Goal: Information Seeking & Learning: Check status

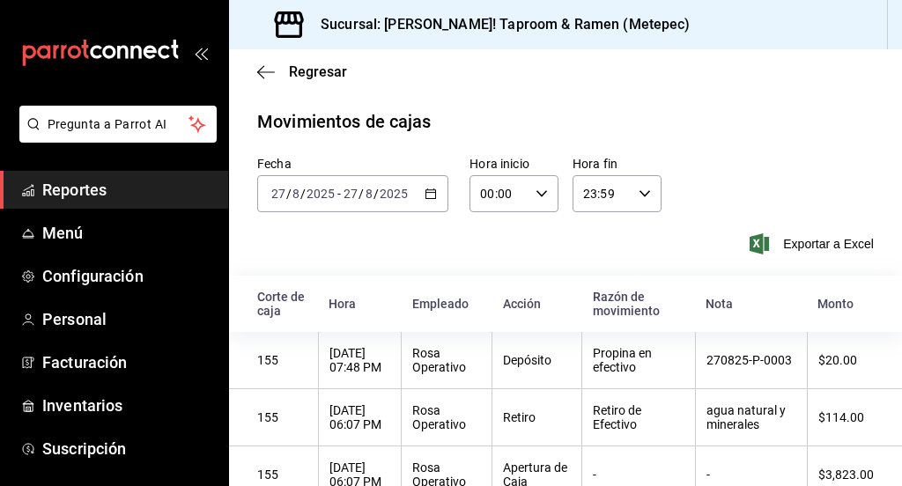
scroll to position [28, 0]
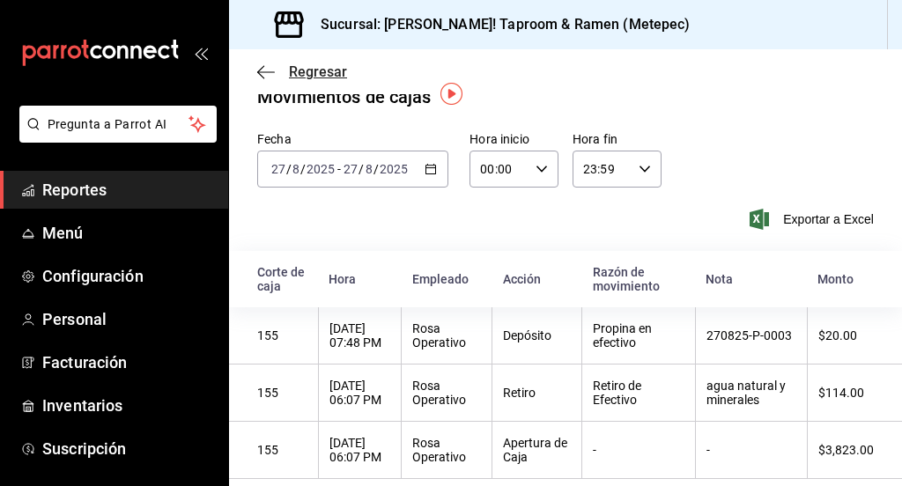
click at [260, 77] on icon "button" at bounding box center [266, 72] width 18 height 16
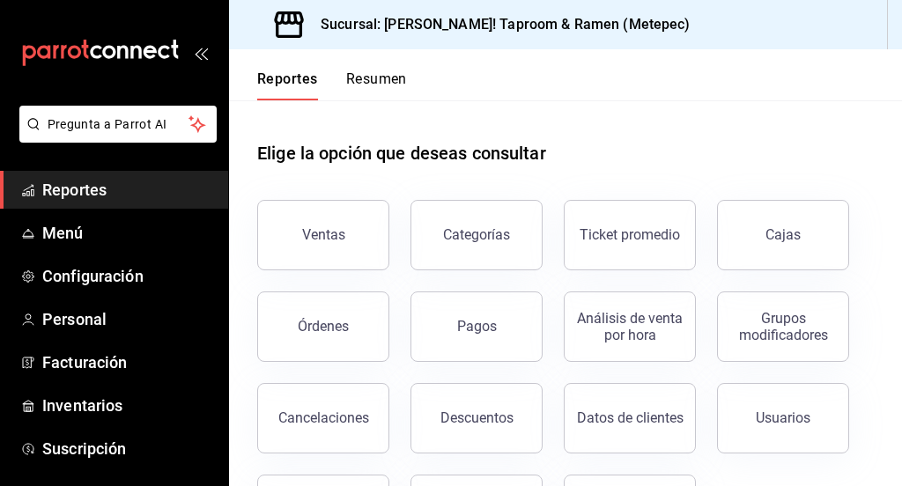
scroll to position [87, 0]
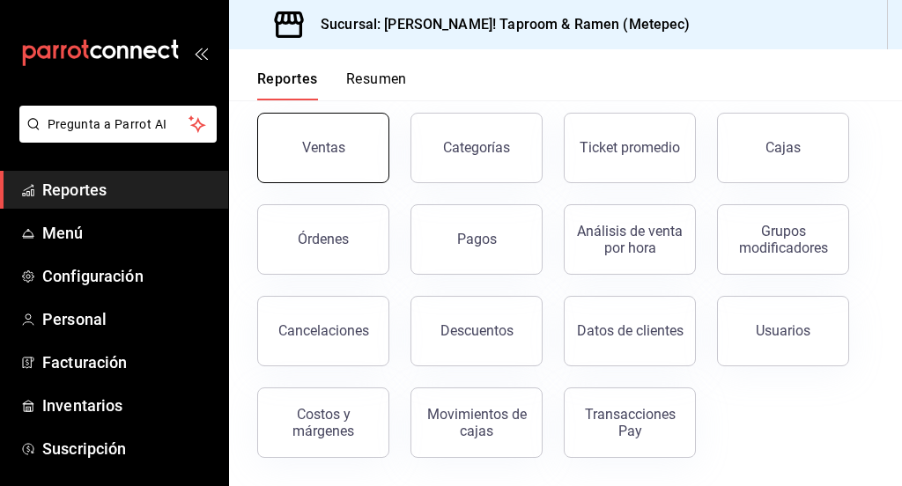
click at [338, 141] on div "Ventas" at bounding box center [323, 147] width 43 height 17
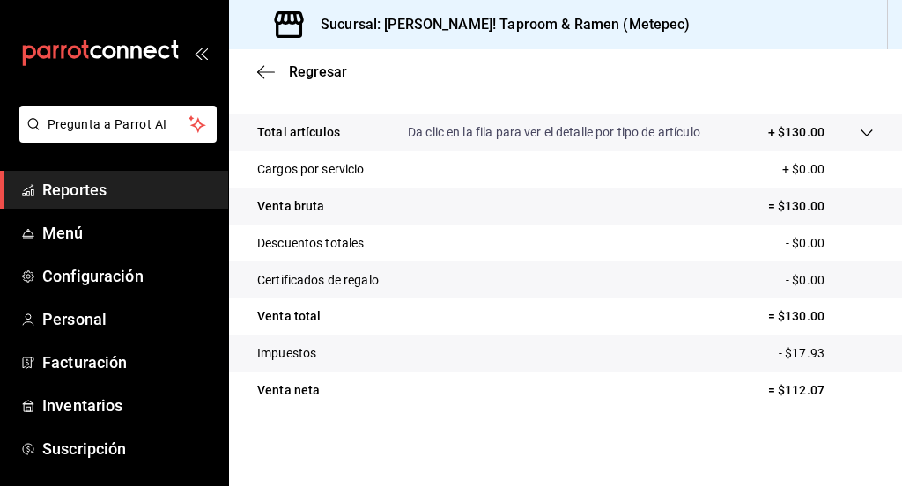
scroll to position [363, 0]
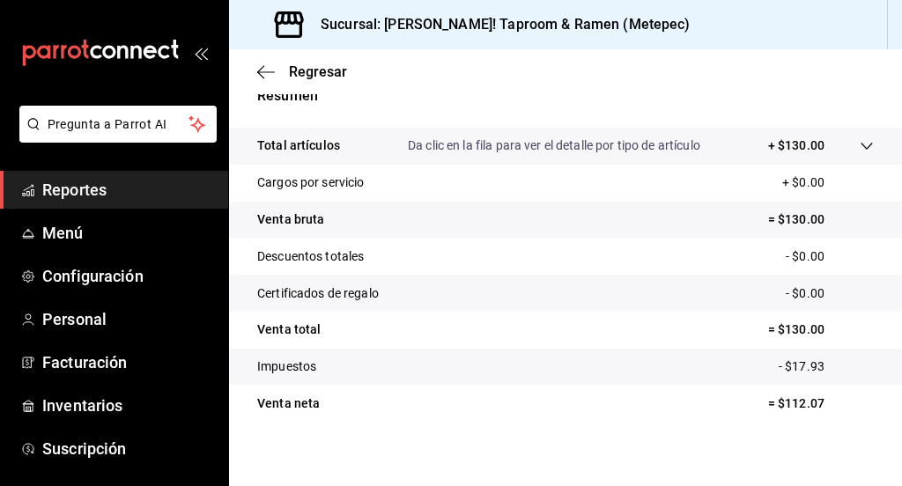
click at [860, 147] on icon at bounding box center [867, 146] width 14 height 14
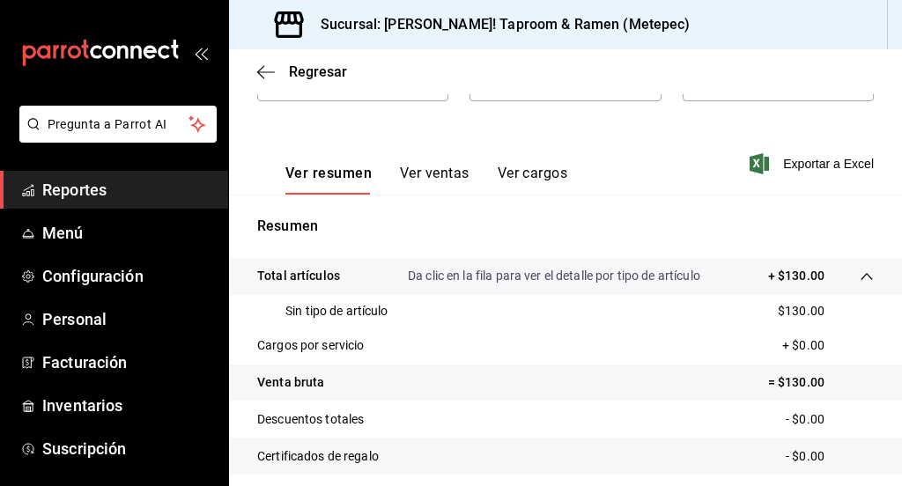
scroll to position [0, 0]
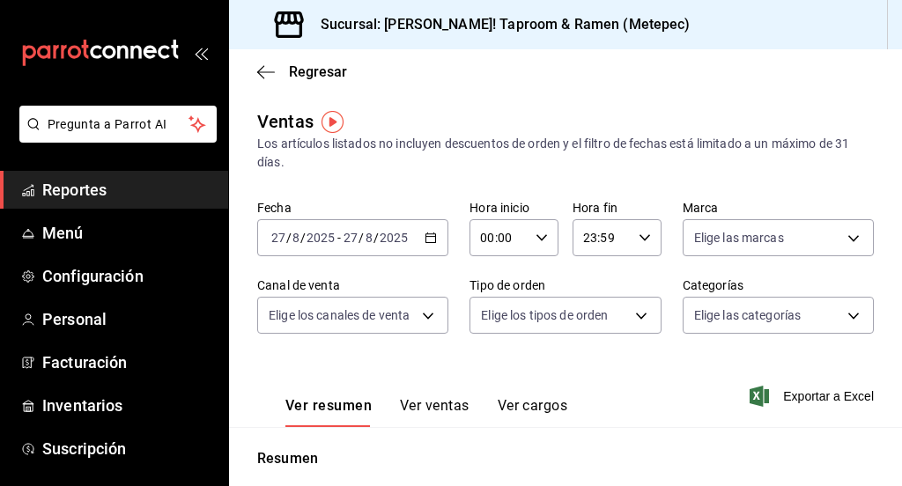
click at [426, 241] on icon "button" at bounding box center [431, 238] width 12 height 12
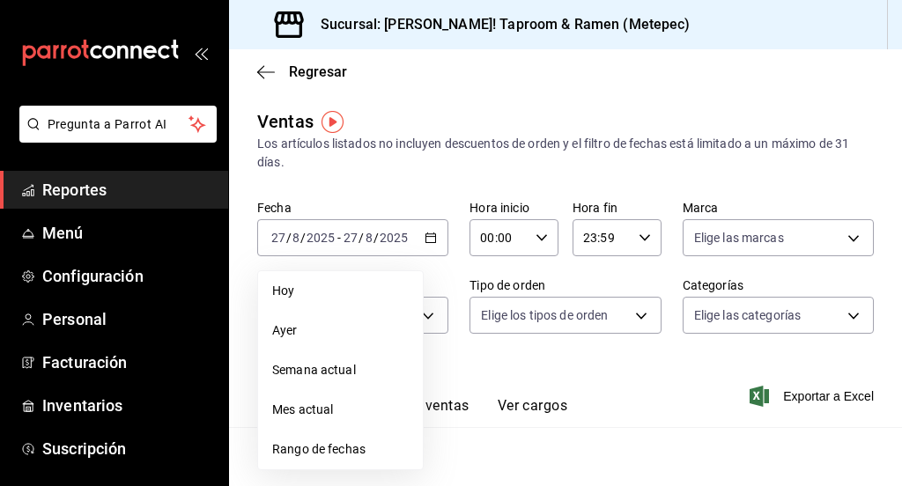
click at [494, 375] on div "Ver resumen Ver ventas Ver cargos Exportar a Excel" at bounding box center [565, 391] width 673 height 72
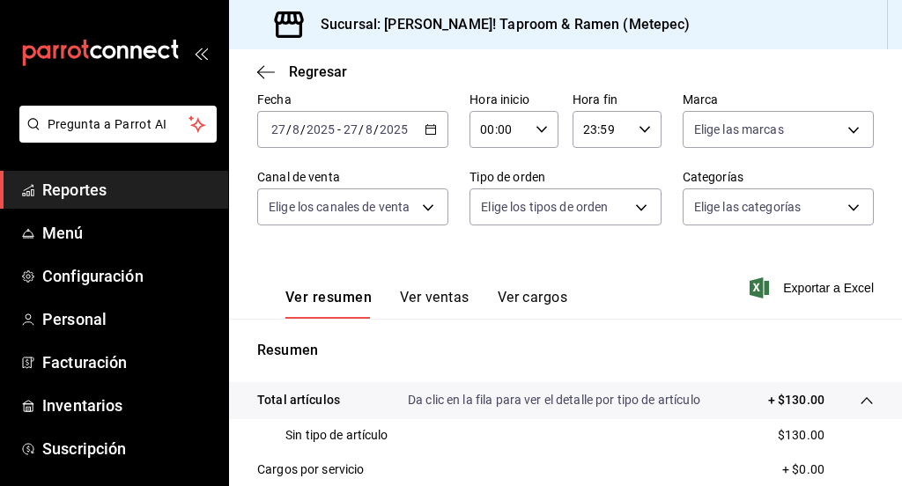
scroll to position [122, 0]
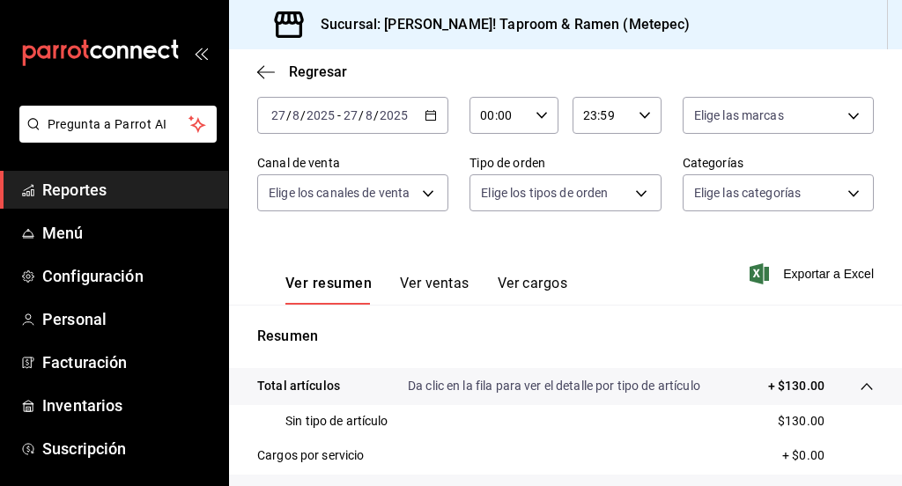
click at [437, 289] on button "Ver ventas" at bounding box center [435, 290] width 70 height 30
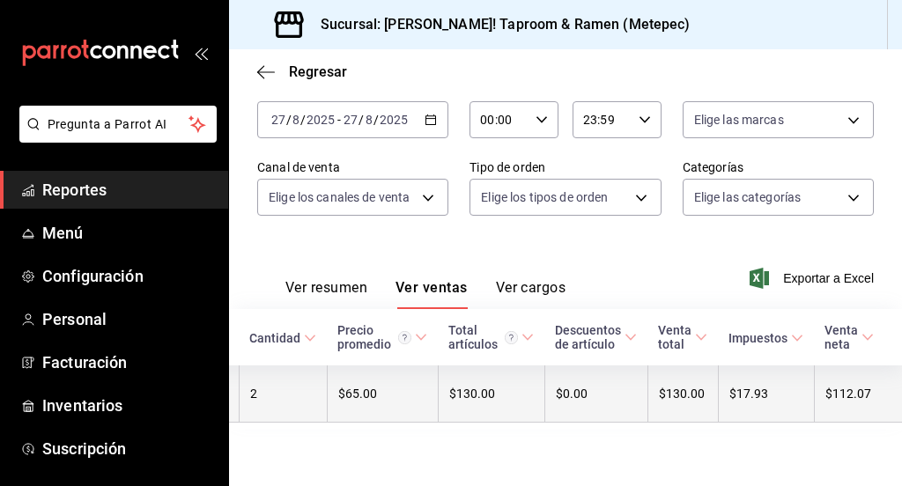
scroll to position [0, 310]
